Goal: Navigation & Orientation: Find specific page/section

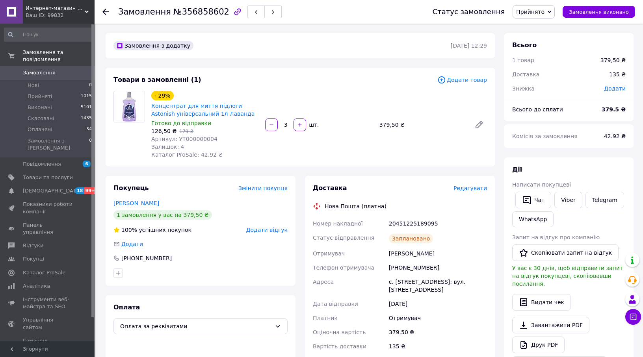
scroll to position [118, 0]
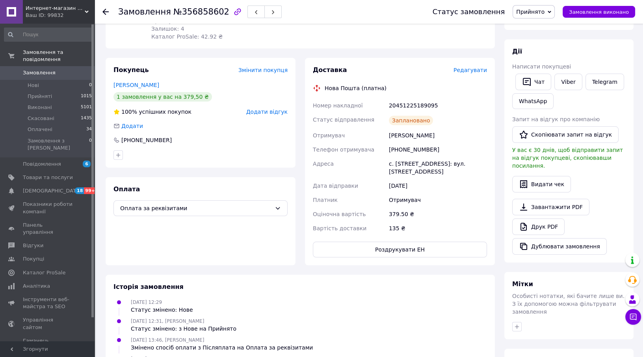
click at [67, 8] on span "Интернет-магазин "Vi7"" at bounding box center [55, 8] width 59 height 7
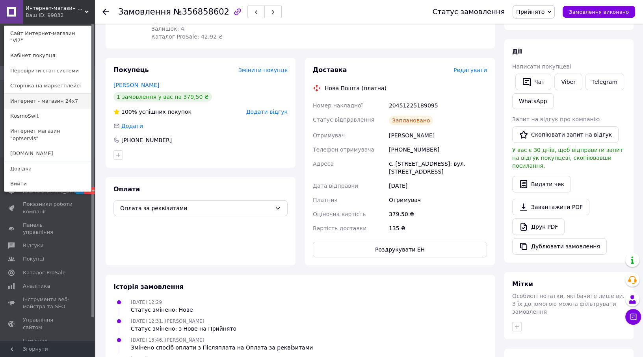
click at [50, 97] on link "Интернет - магазин 24x7" at bounding box center [47, 101] width 87 height 15
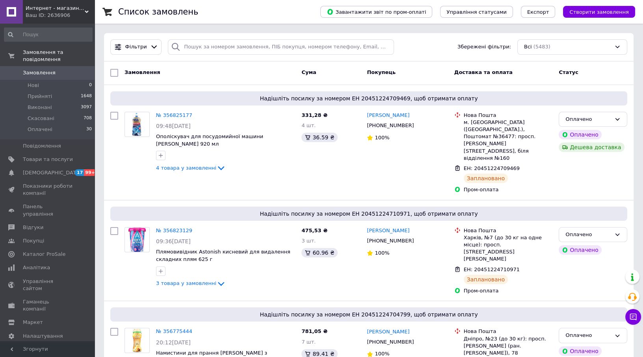
click at [60, 8] on span "Интернет - магазин 24x7" at bounding box center [55, 8] width 59 height 7
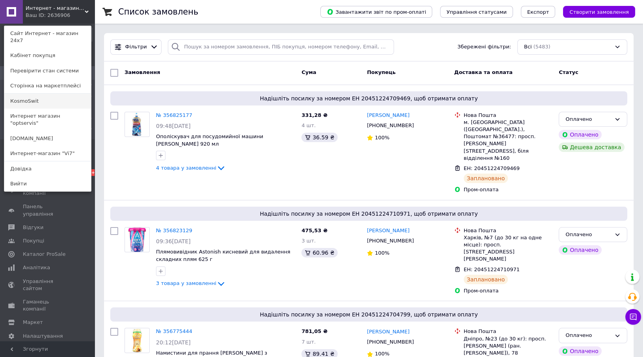
click at [60, 94] on link "КosmoSwit" at bounding box center [47, 101] width 87 height 15
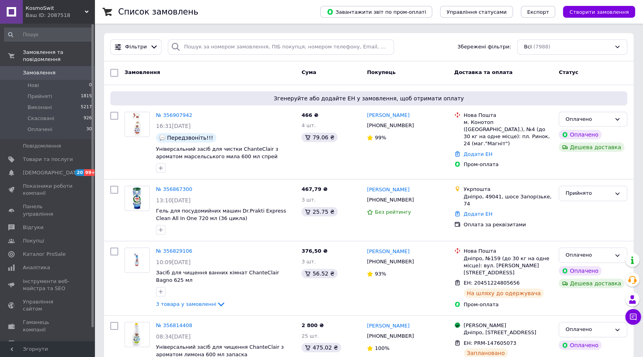
click at [80, 9] on span "КosmoSwit" at bounding box center [55, 8] width 59 height 7
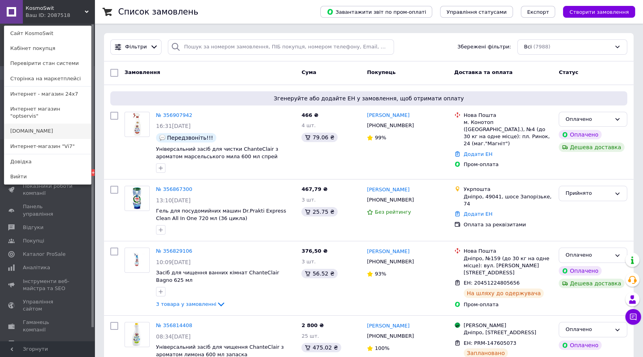
click at [51, 124] on link "[DOMAIN_NAME]" at bounding box center [47, 131] width 87 height 15
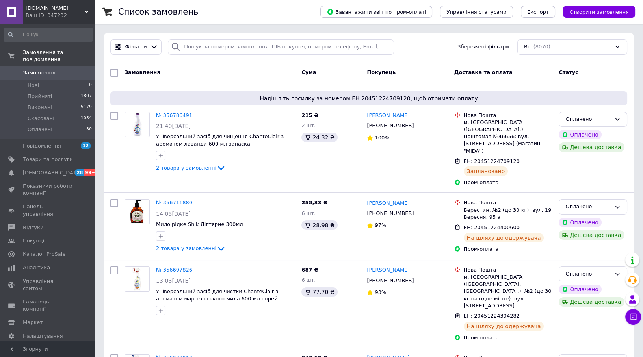
click at [73, 5] on span "[DOMAIN_NAME]" at bounding box center [55, 8] width 59 height 7
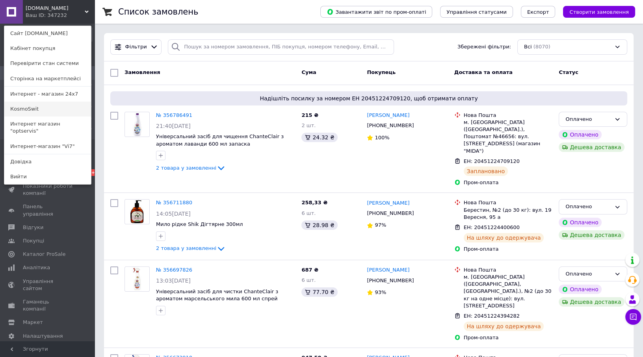
click at [56, 113] on link "КosmoSwit" at bounding box center [47, 109] width 87 height 15
